Goal: Navigation & Orientation: Find specific page/section

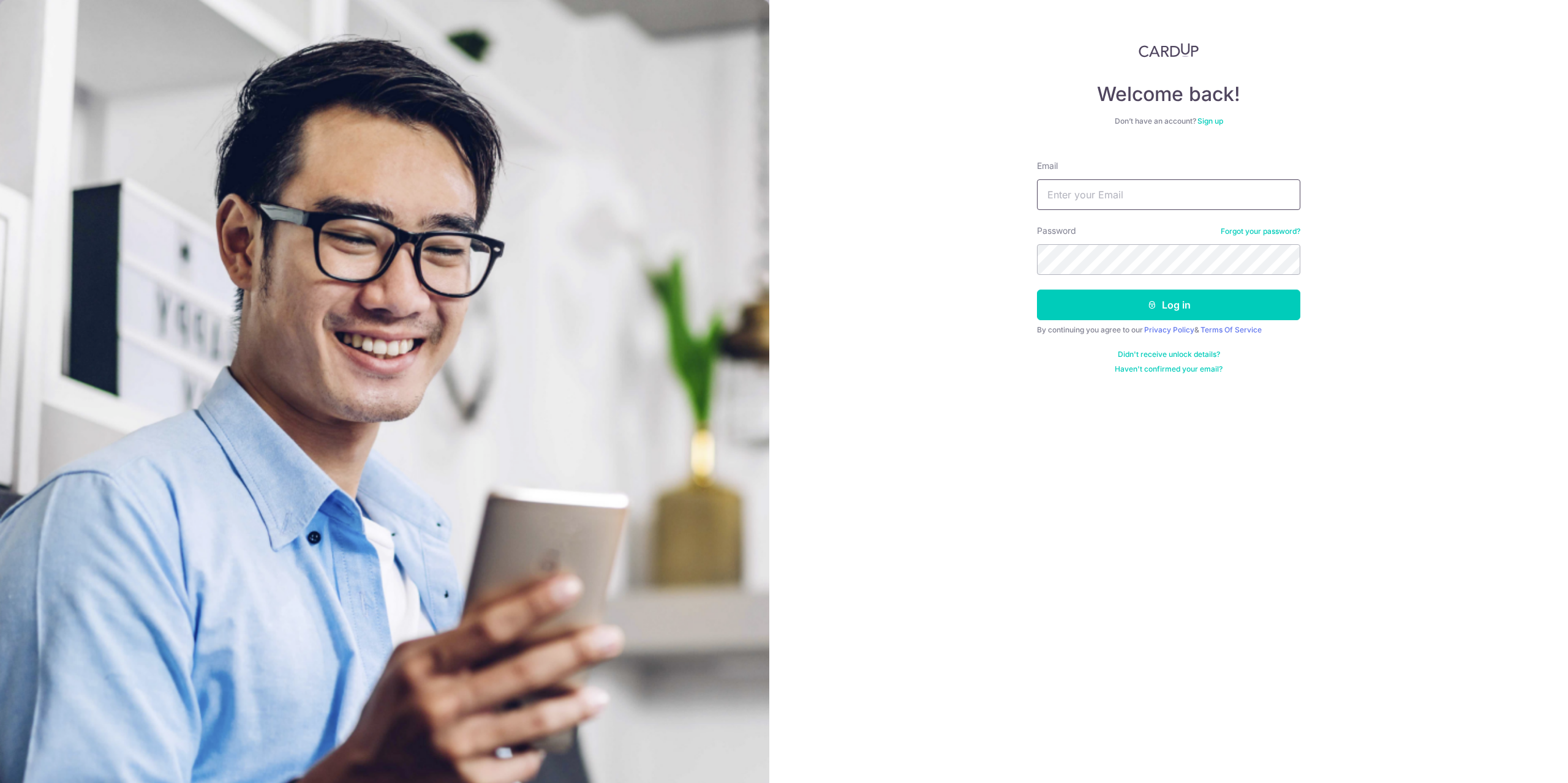
click at [1109, 196] on input "Email" at bounding box center [1169, 194] width 264 height 31
type input "[EMAIL_ADDRESS][DOMAIN_NAME]"
click at [1226, 314] on button "Log in" at bounding box center [1169, 304] width 264 height 31
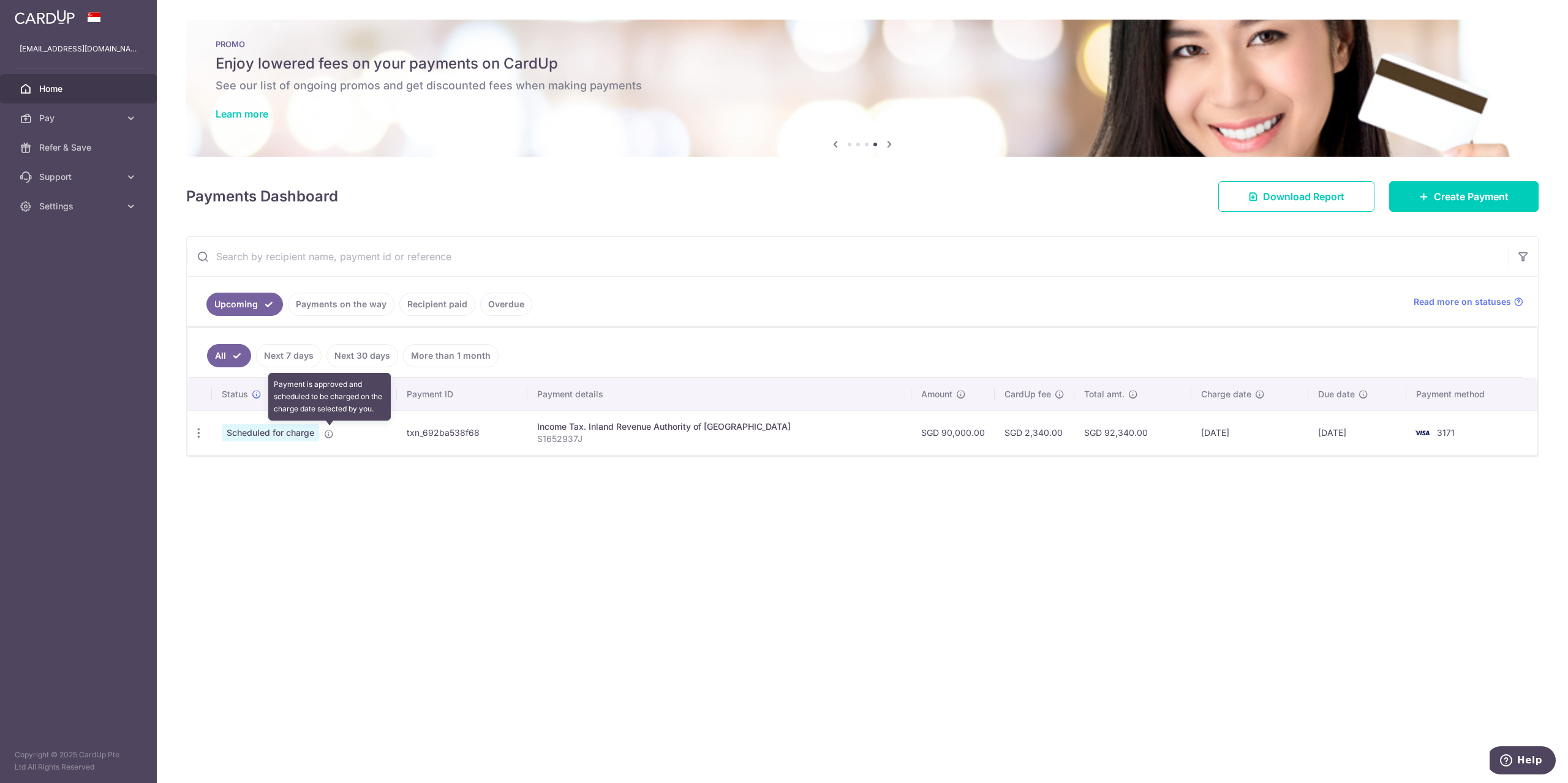
click at [331, 435] on icon at bounding box center [329, 434] width 10 height 10
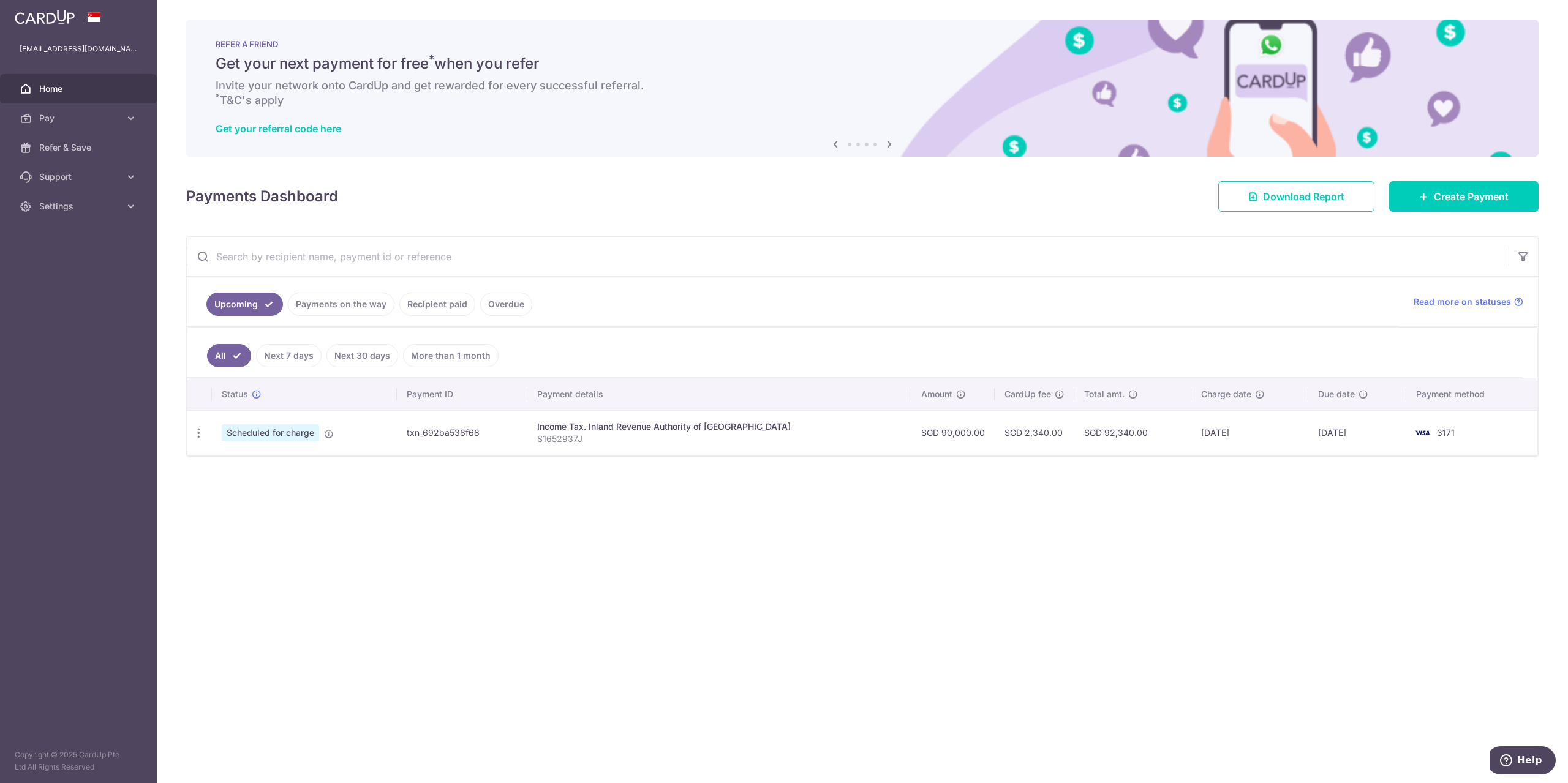
click at [343, 308] on link "Payments on the way" at bounding box center [341, 304] width 107 height 23
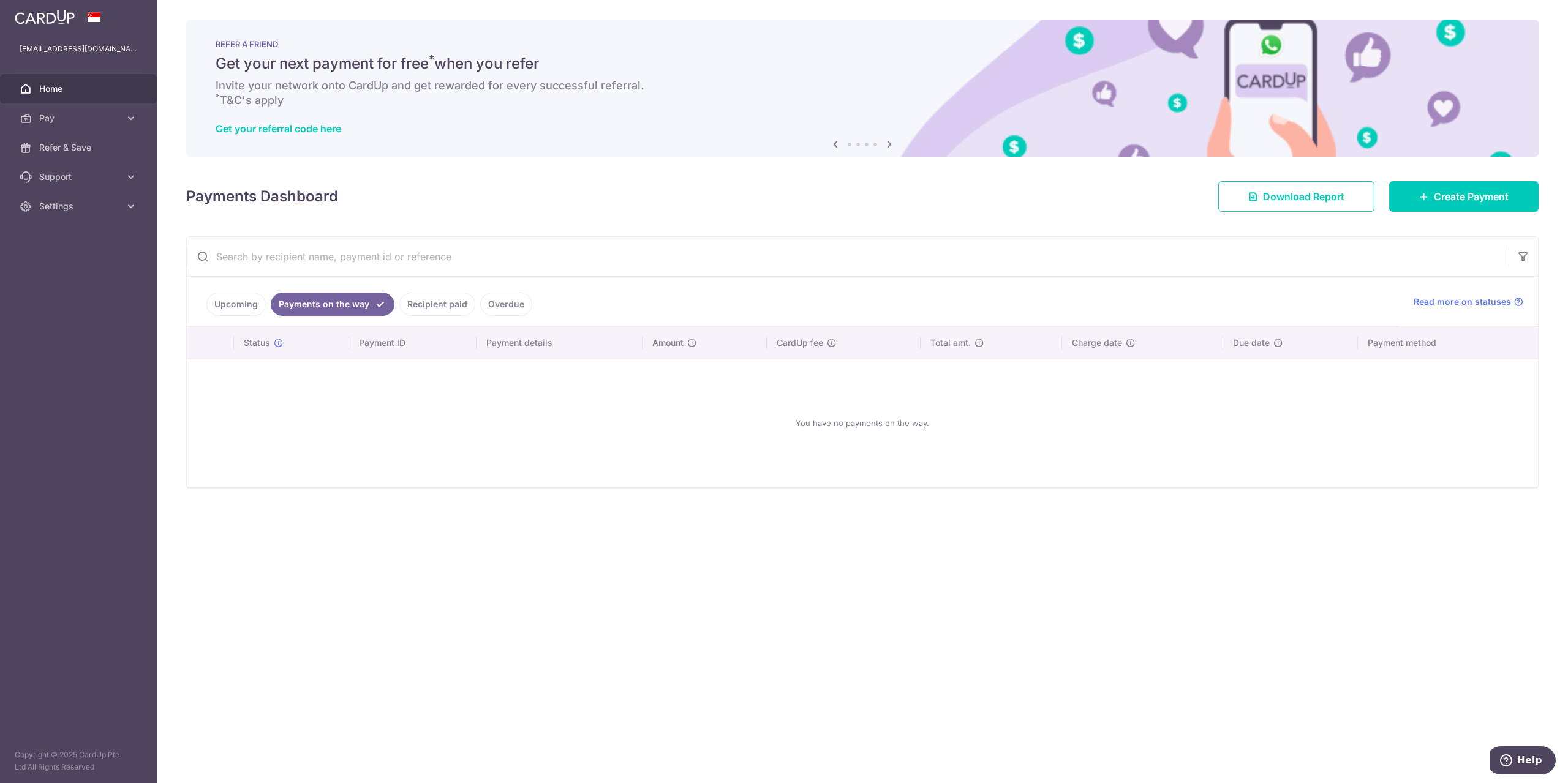
click at [243, 306] on link "Upcoming" at bounding box center [236, 304] width 59 height 23
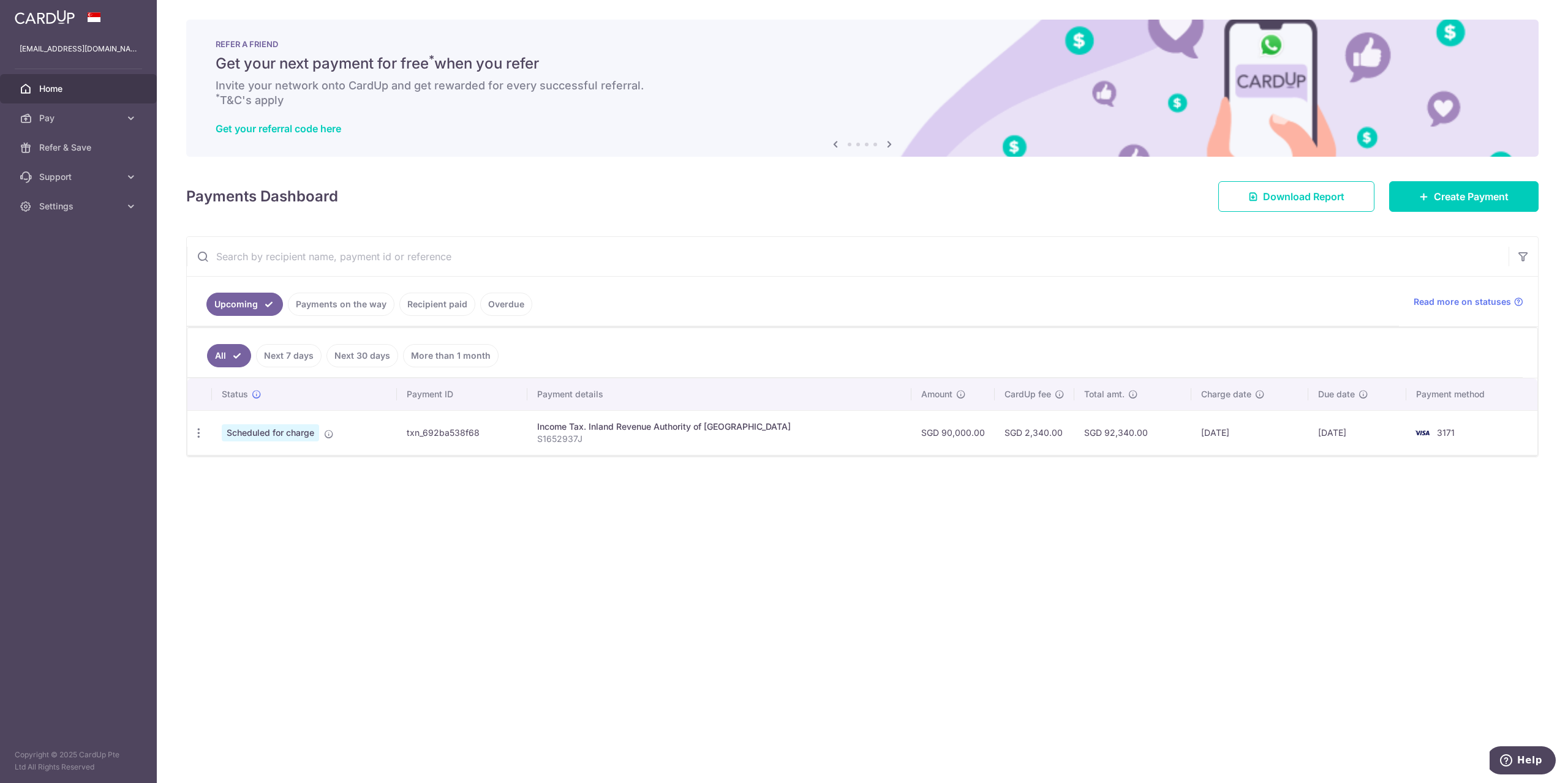
click at [435, 308] on link "Recipient paid" at bounding box center [438, 304] width 76 height 23
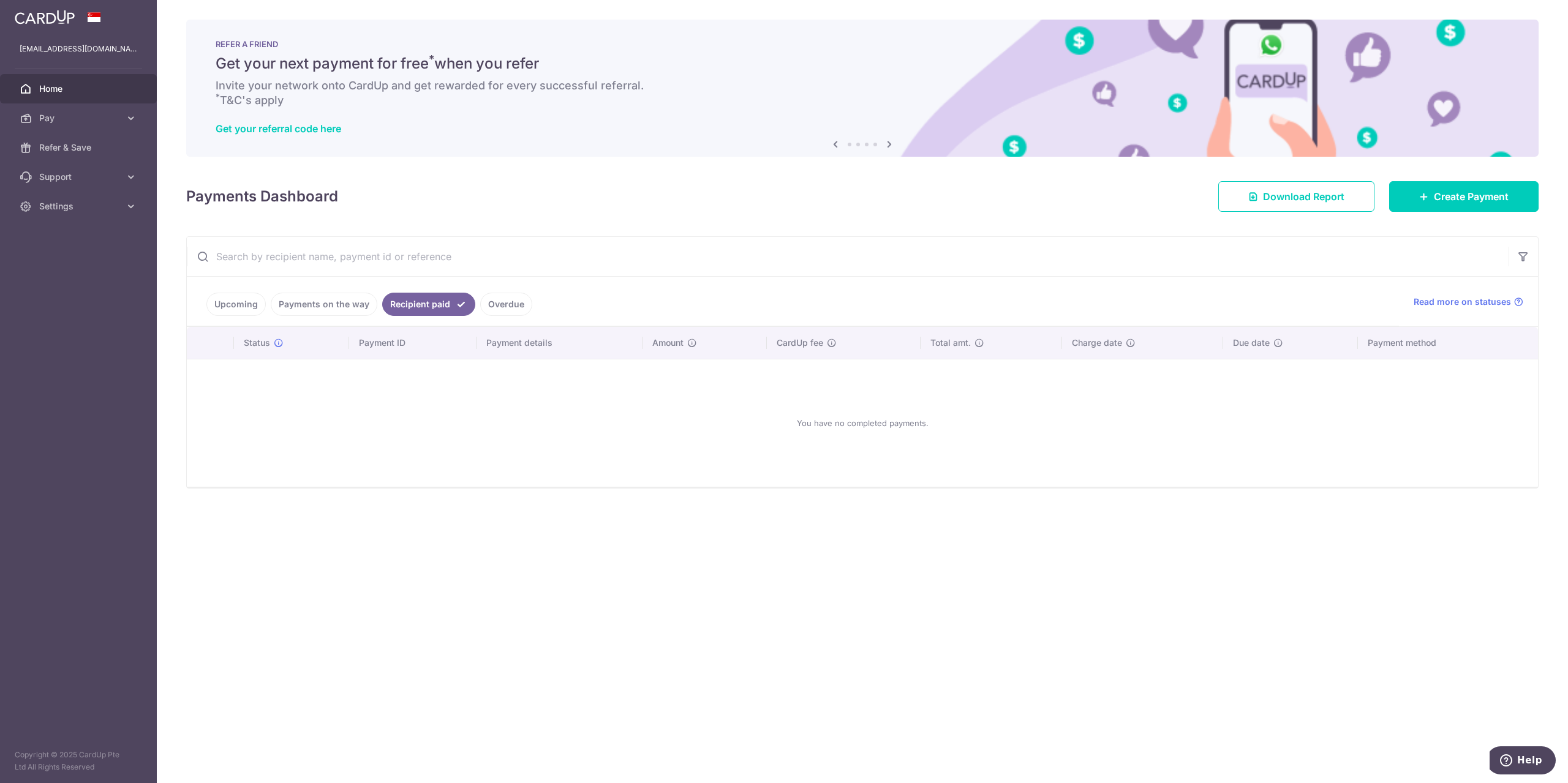
click at [247, 304] on link "Upcoming" at bounding box center [236, 304] width 59 height 23
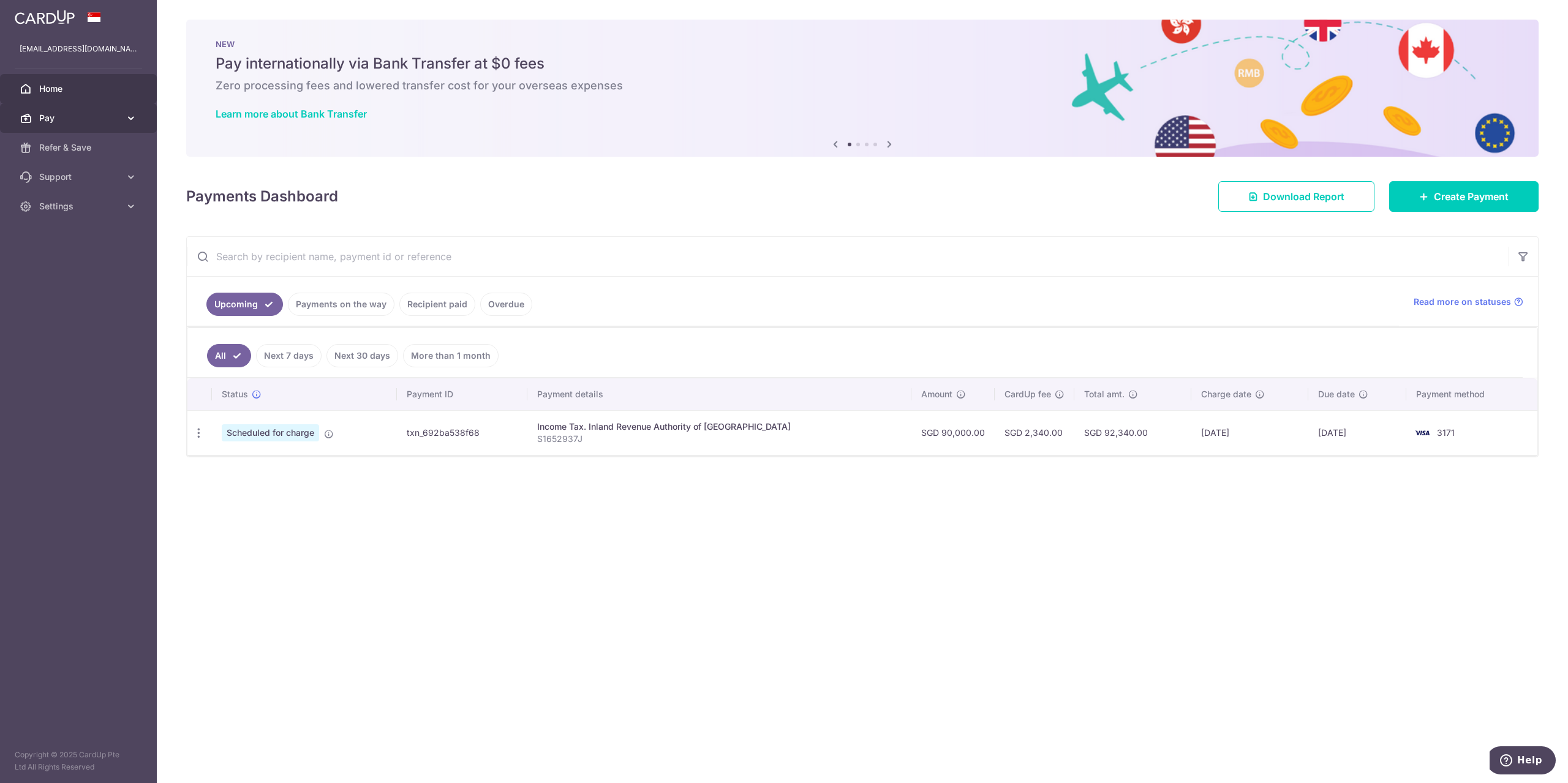
click at [47, 120] on span "Pay" at bounding box center [79, 118] width 81 height 12
click at [92, 252] on span "Refer & Save" at bounding box center [79, 251] width 81 height 12
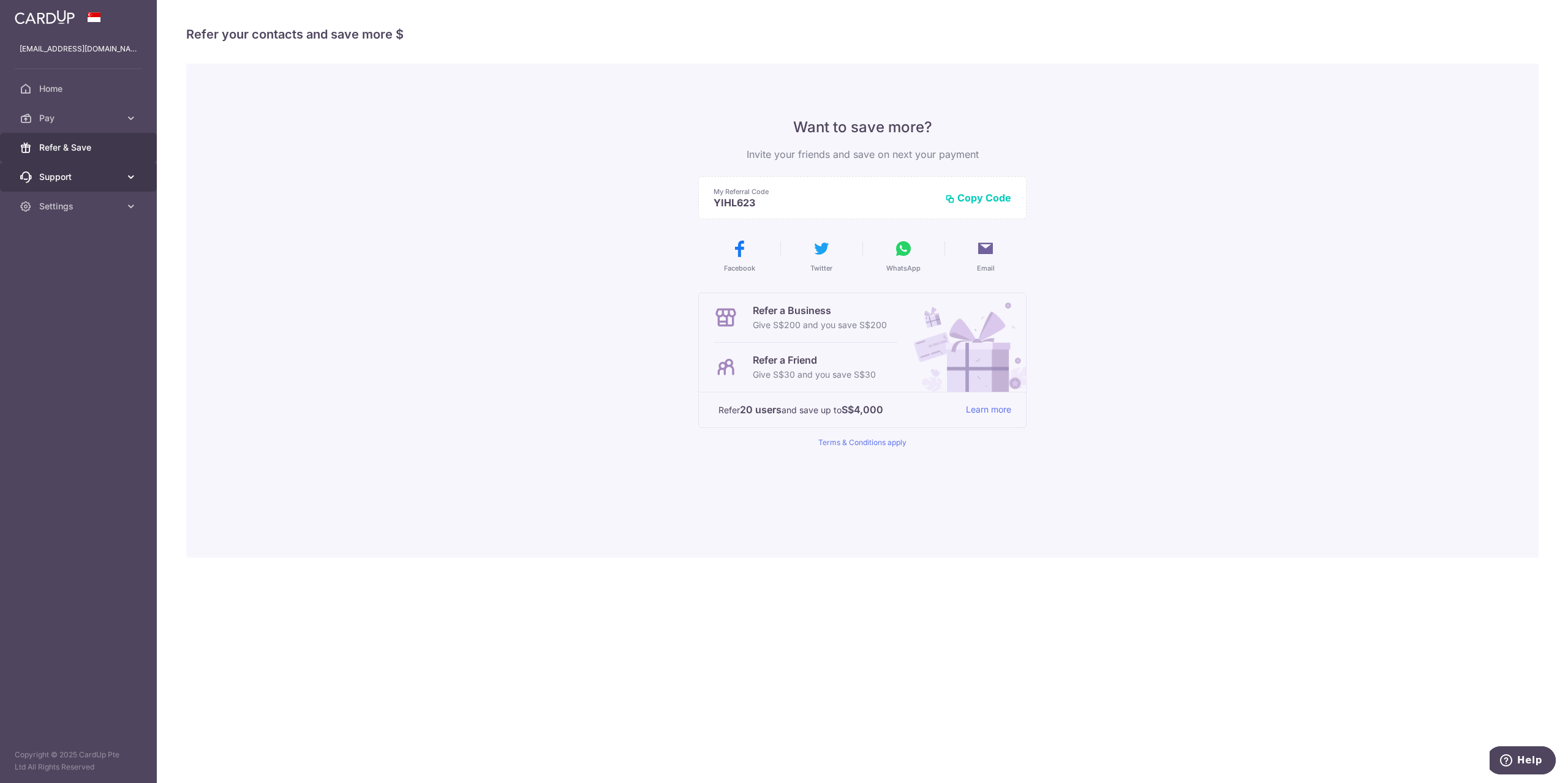
click at [48, 172] on span "Support" at bounding box center [79, 177] width 81 height 12
click at [60, 281] on span "Settings" at bounding box center [79, 280] width 81 height 12
click at [83, 314] on span "Account" at bounding box center [79, 310] width 81 height 12
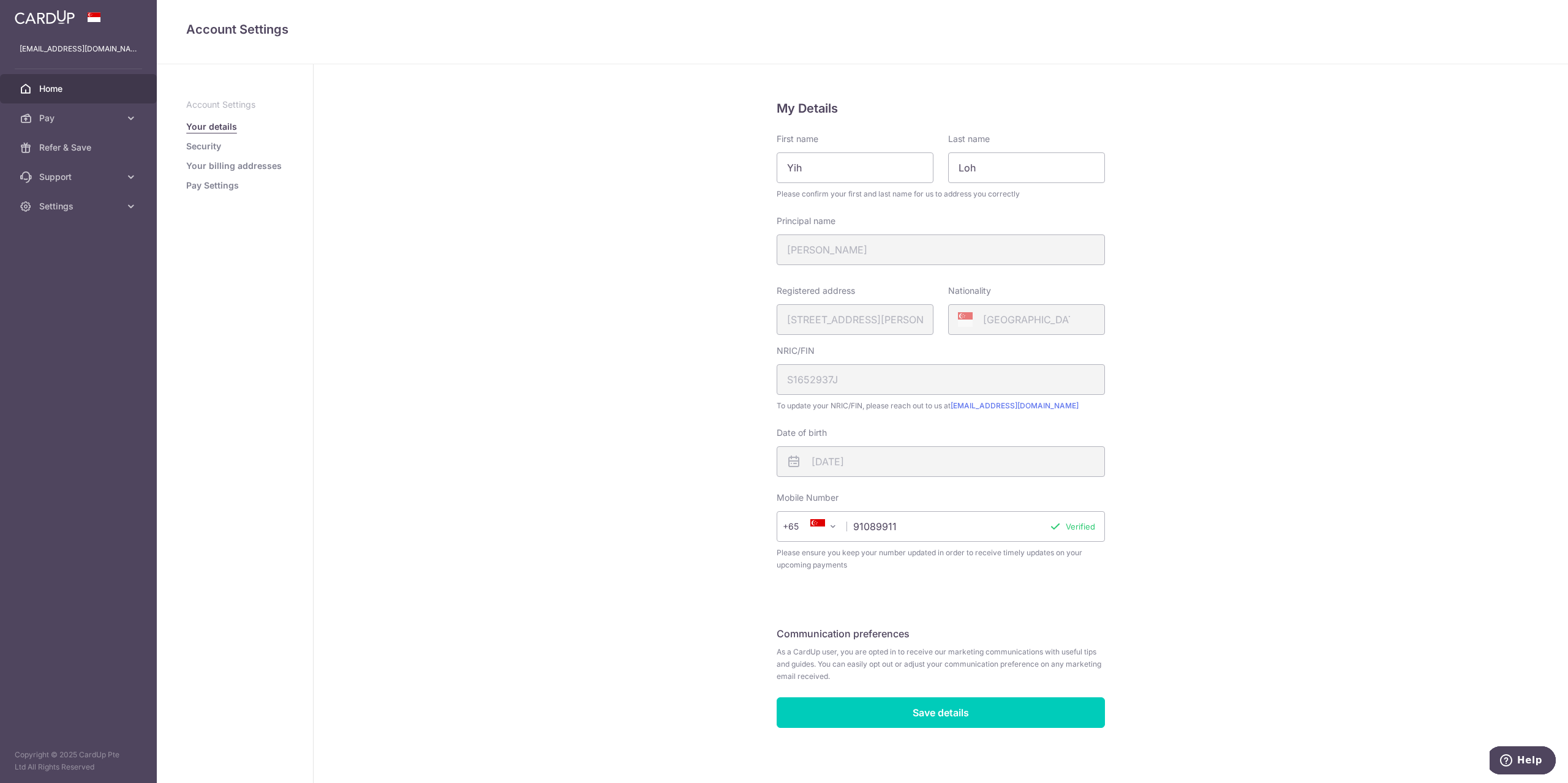
click at [56, 83] on span "Home" at bounding box center [79, 89] width 81 height 12
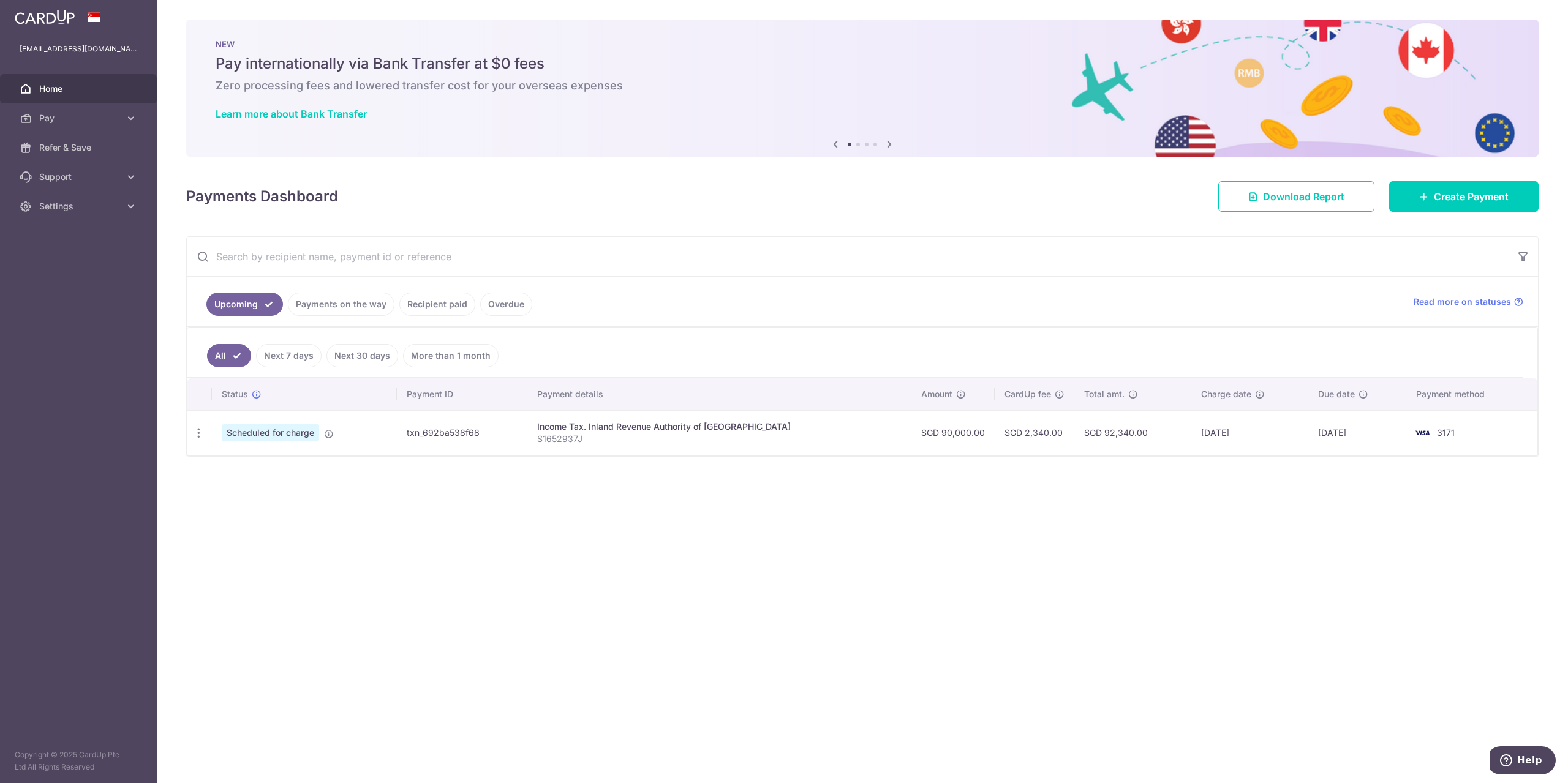
click at [38, 22] on img at bounding box center [45, 17] width 60 height 15
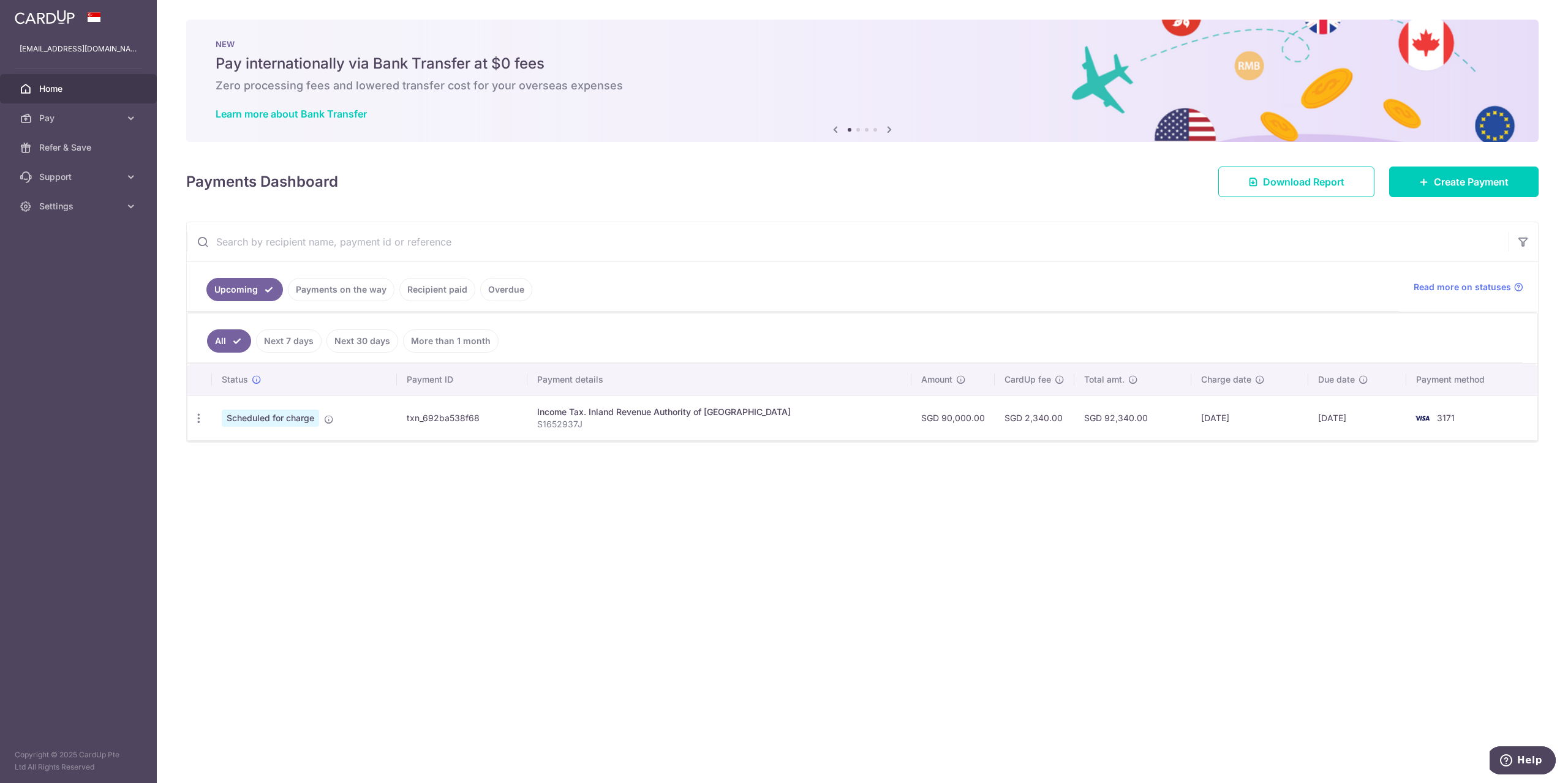
click at [40, 15] on img at bounding box center [45, 17] width 60 height 15
click at [889, 128] on icon at bounding box center [889, 129] width 15 height 16
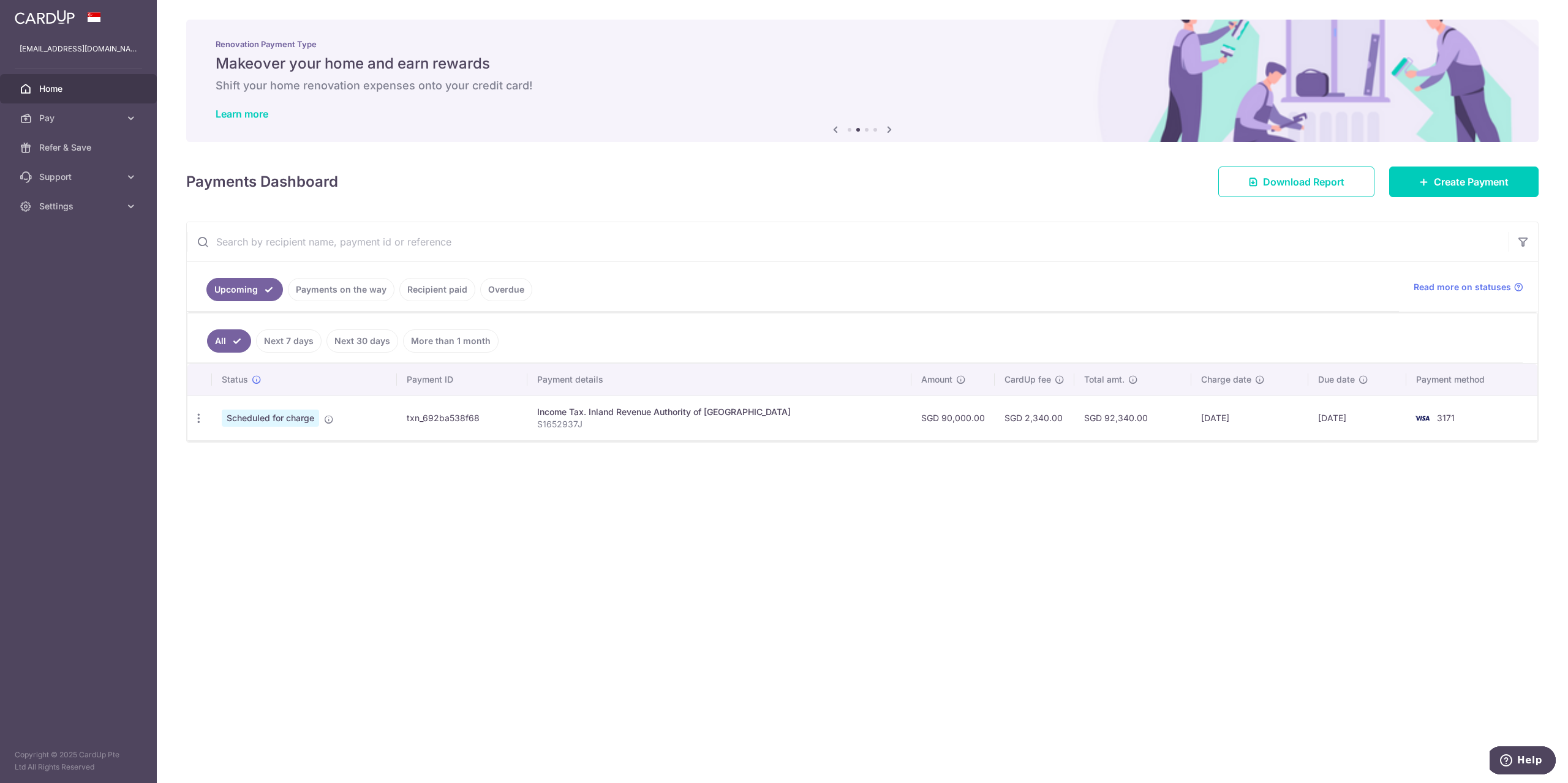
click at [889, 128] on icon at bounding box center [889, 129] width 15 height 16
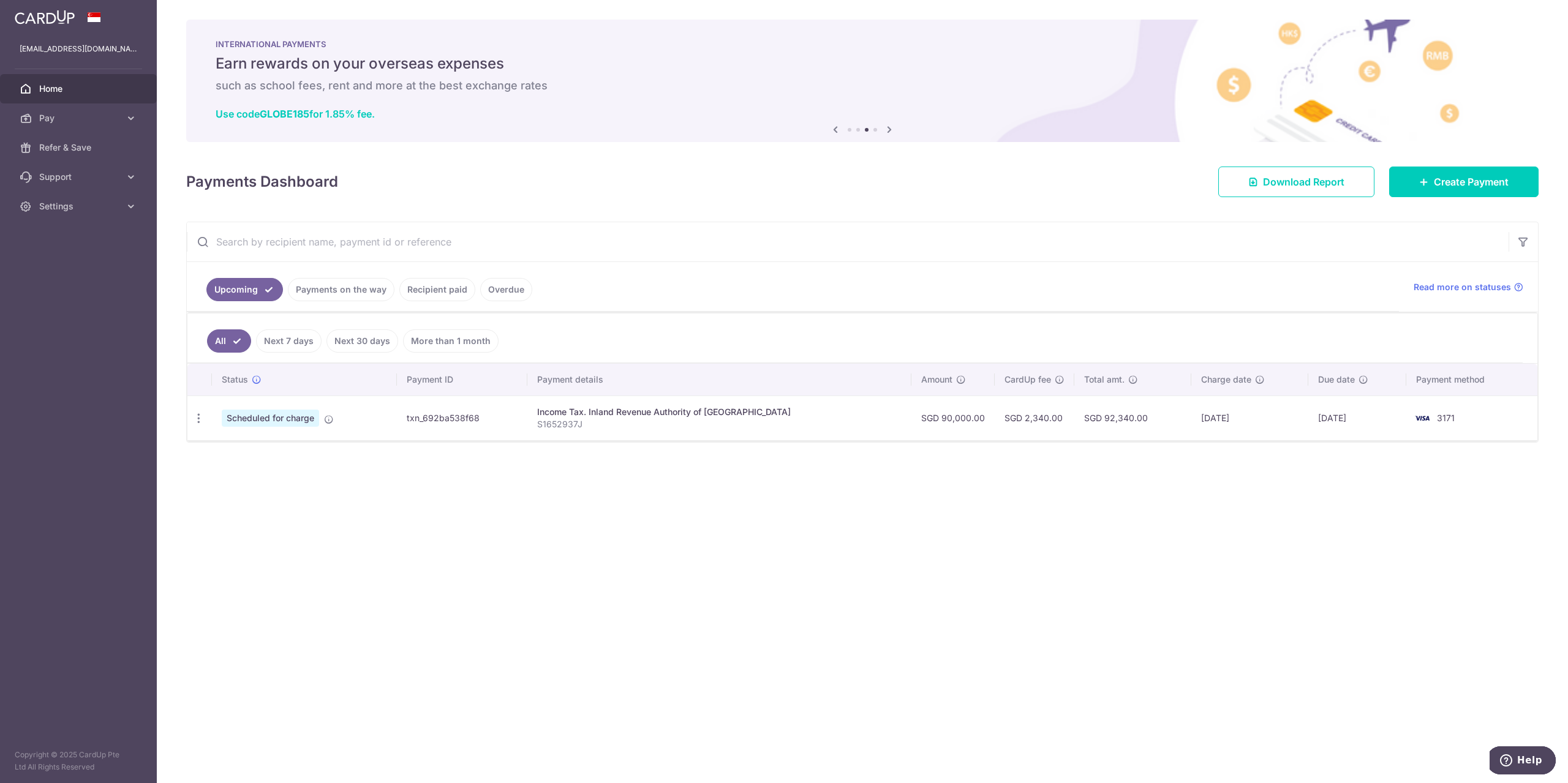
click at [889, 128] on icon at bounding box center [889, 129] width 15 height 16
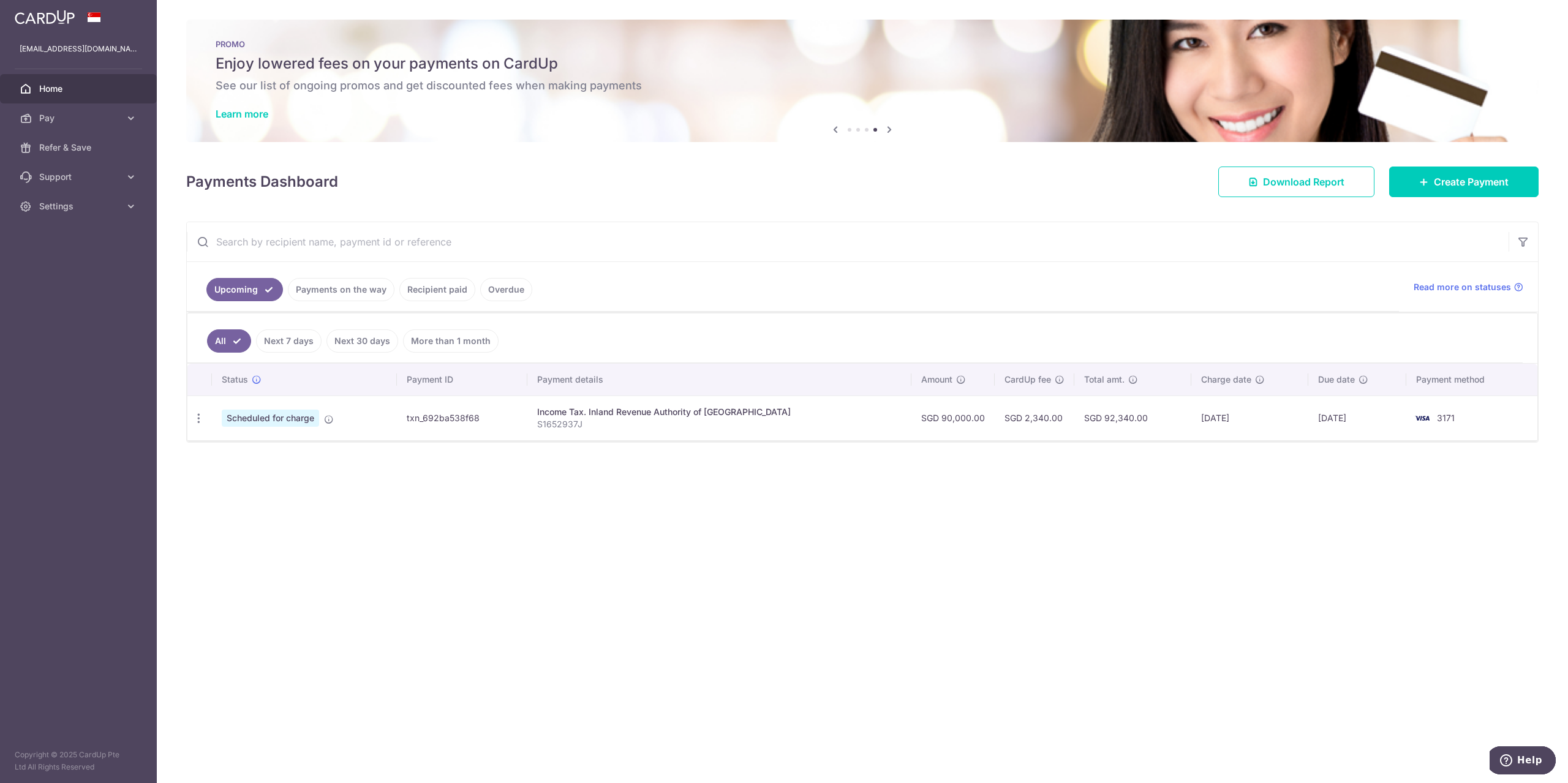
click at [889, 128] on icon at bounding box center [889, 129] width 15 height 16
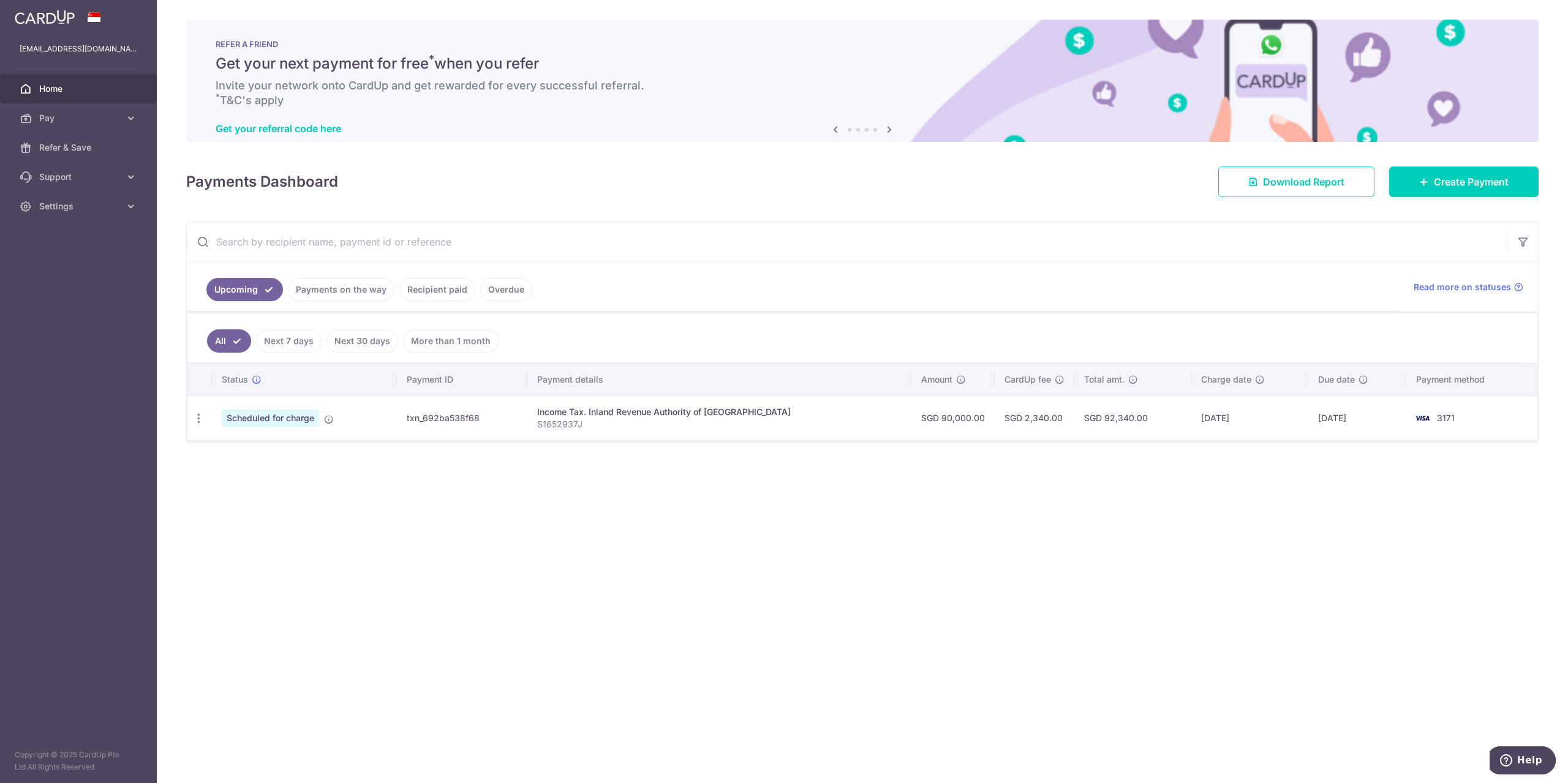
click at [889, 128] on icon at bounding box center [889, 129] width 15 height 16
click at [889, 128] on div "NEW Pay internationally via Bank Transfer at $0 fees Zero processing fees and l…" at bounding box center [862, 81] width 1353 height 122
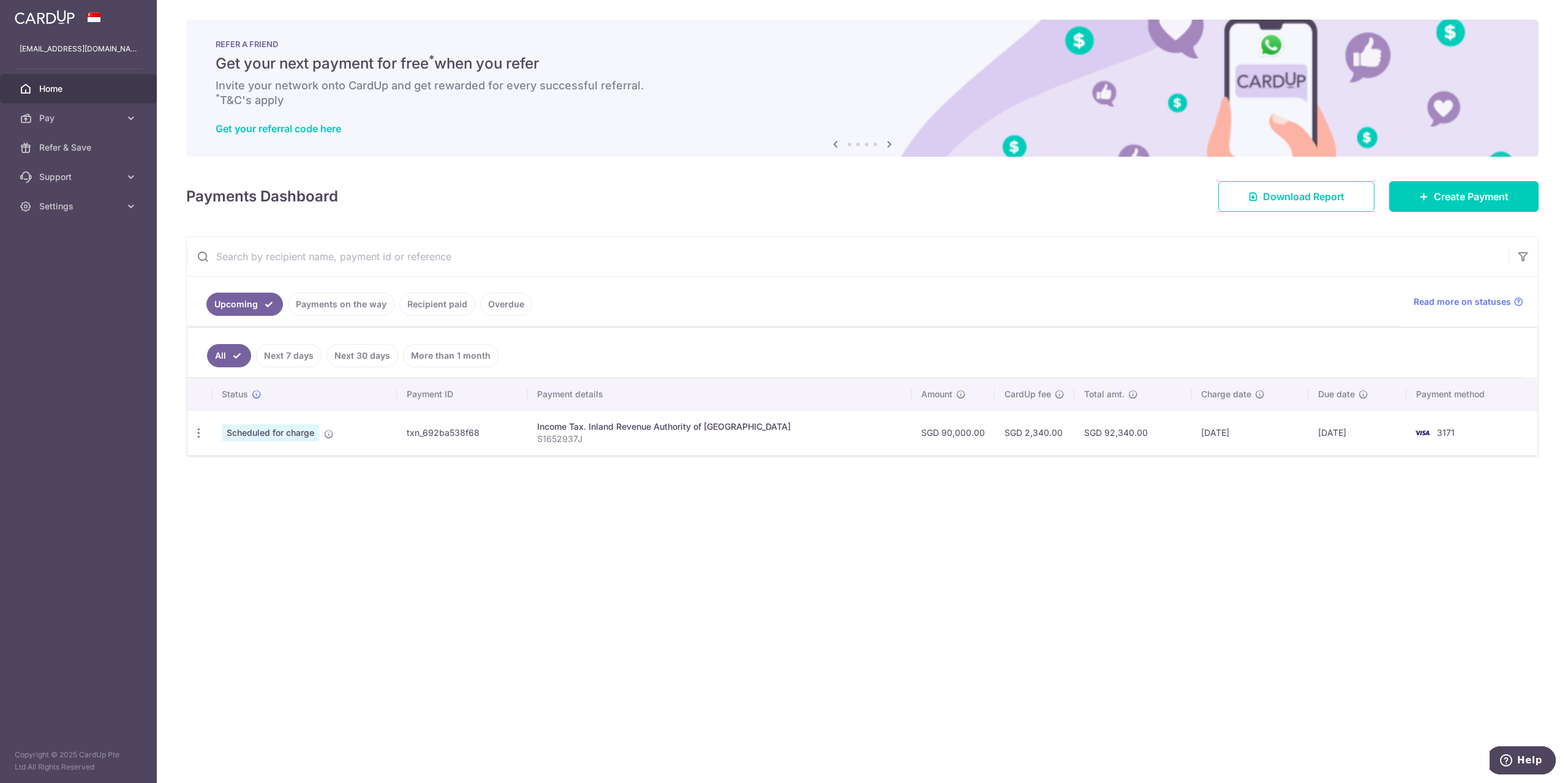
click at [889, 128] on div "Get your referral code here" at bounding box center [862, 128] width 1294 height 12
click at [125, 202] on icon at bounding box center [131, 206] width 12 height 12
click at [75, 259] on span "Logout" at bounding box center [79, 265] width 81 height 12
